Goal: Submit feedback/report problem

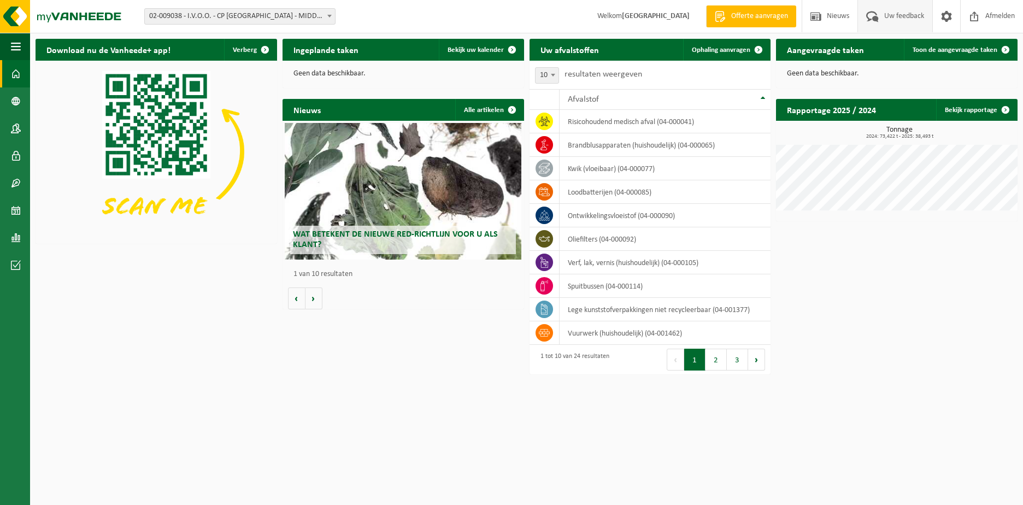
click at [902, 13] on span "Uw feedback" at bounding box center [903, 16] width 45 height 32
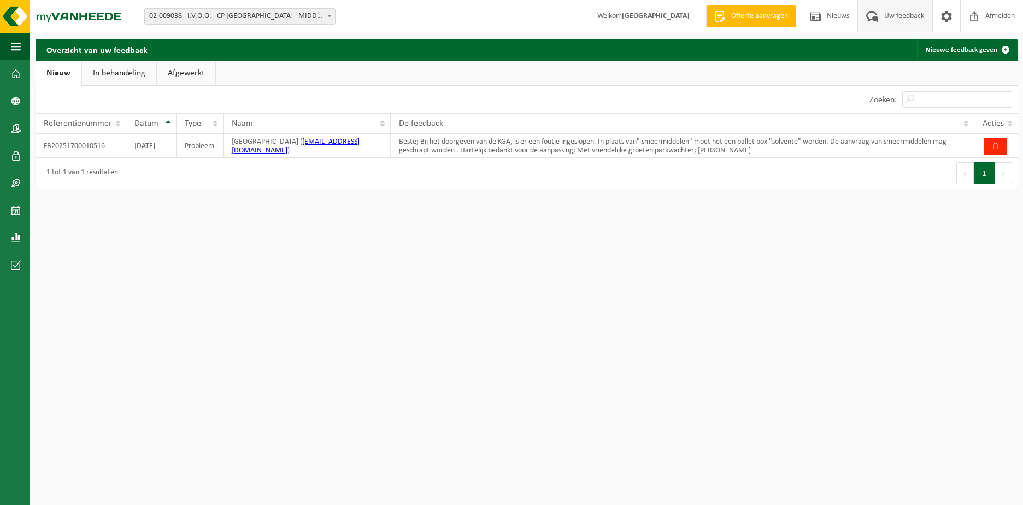
click at [124, 67] on link "In behandeling" at bounding box center [119, 73] width 74 height 25
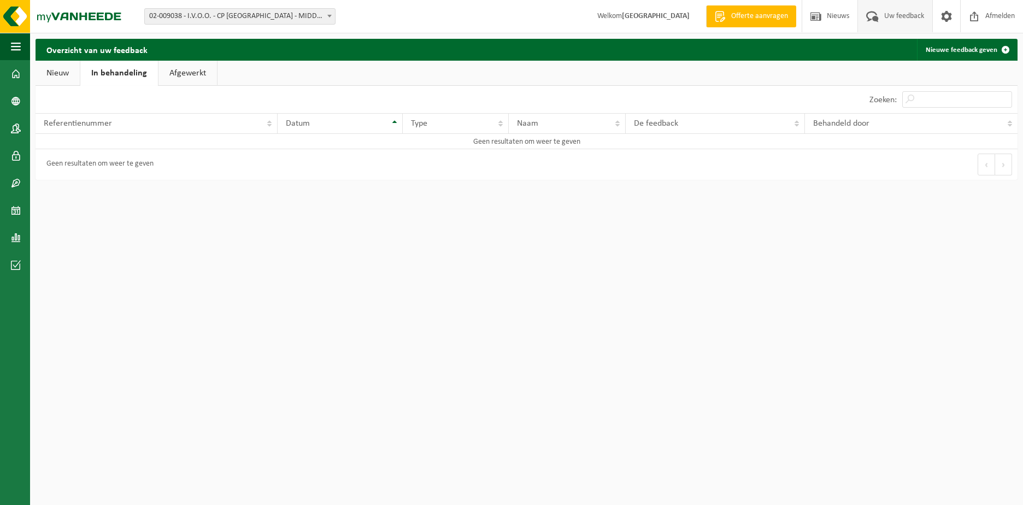
click at [71, 79] on link "Nieuw" at bounding box center [58, 73] width 44 height 25
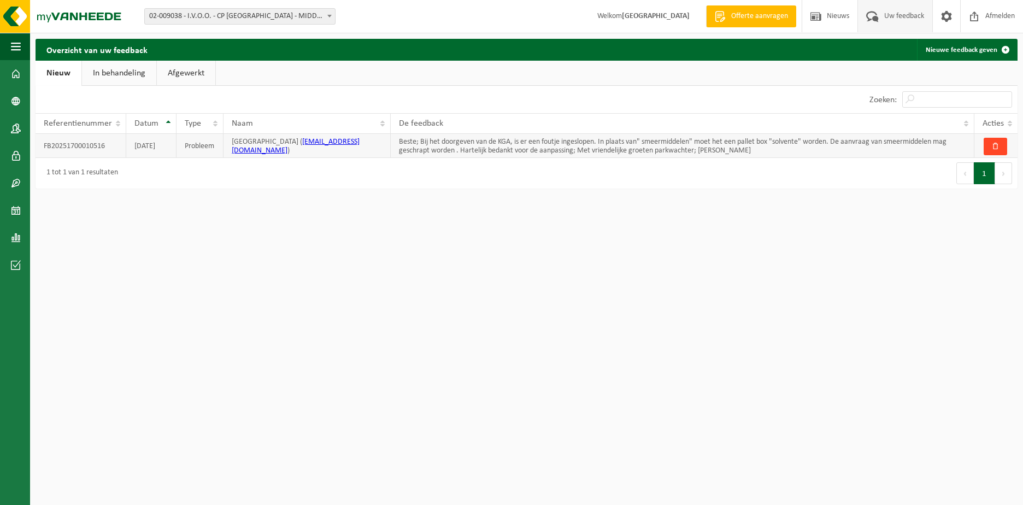
click at [992, 142] on button "button" at bounding box center [994, 146] width 23 height 17
